Goal: Task Accomplishment & Management: Complete application form

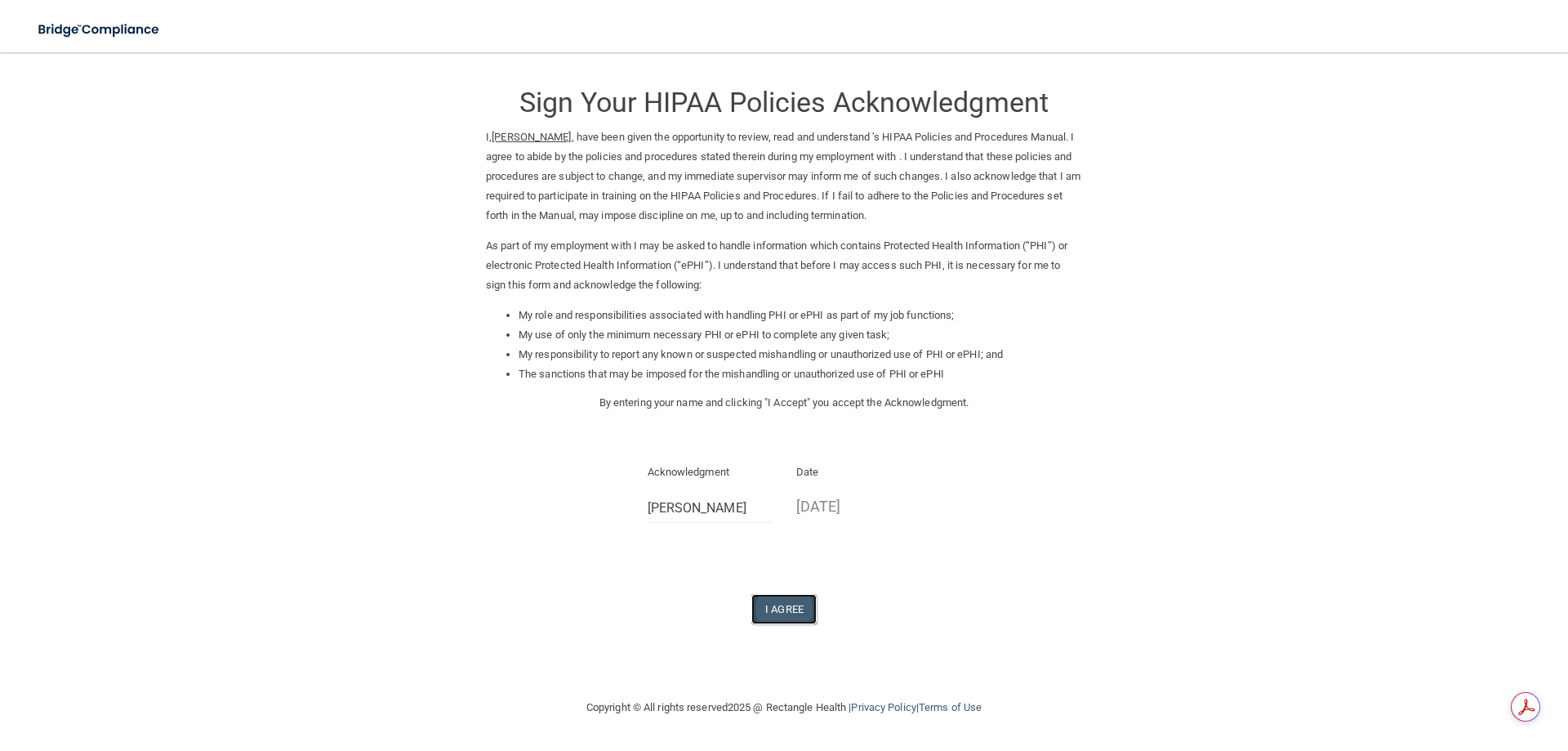
click at [777, 611] on button "I Agree" at bounding box center [784, 609] width 65 height 31
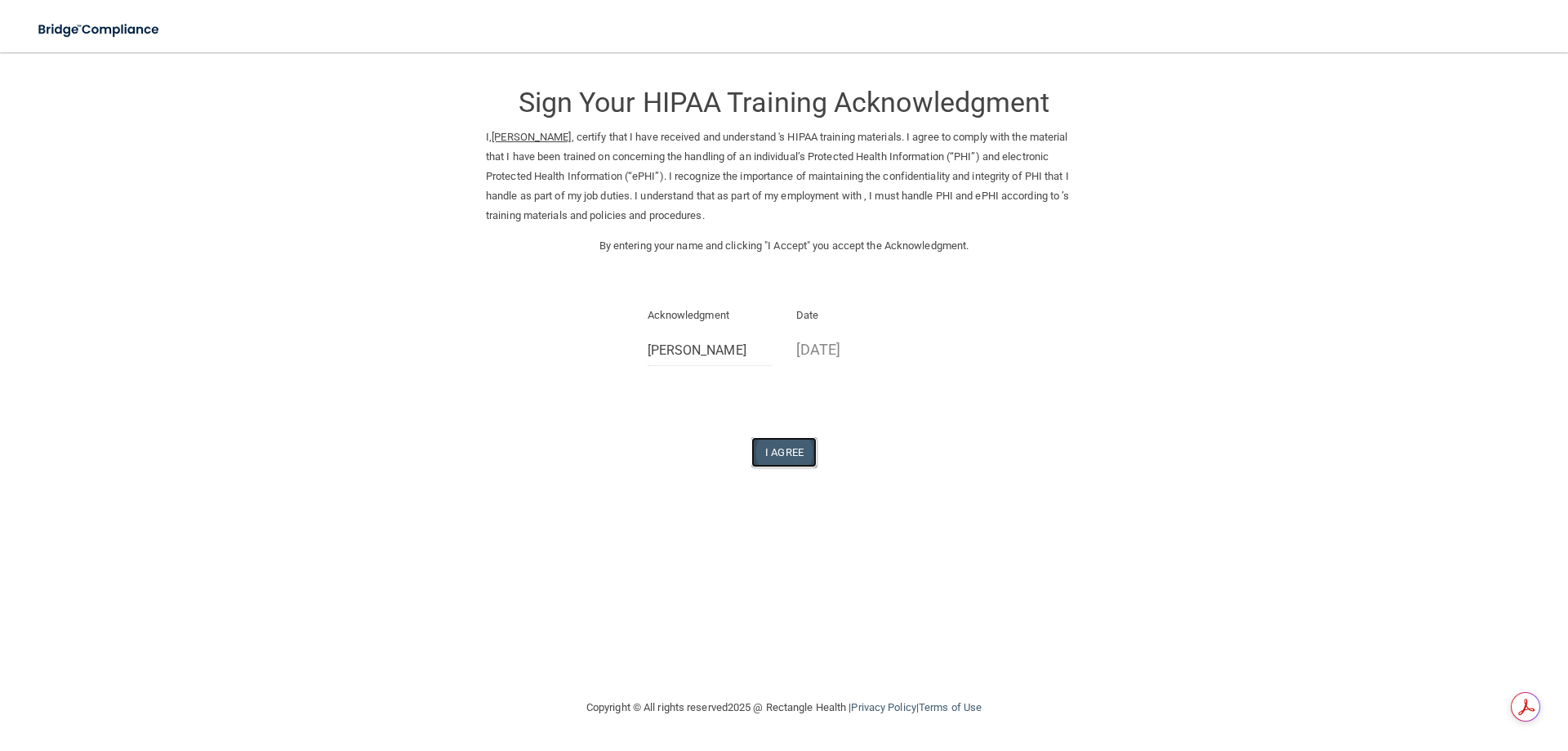
click at [779, 454] on button "I Agree" at bounding box center [784, 452] width 65 height 31
